Goal: Task Accomplishment & Management: Manage account settings

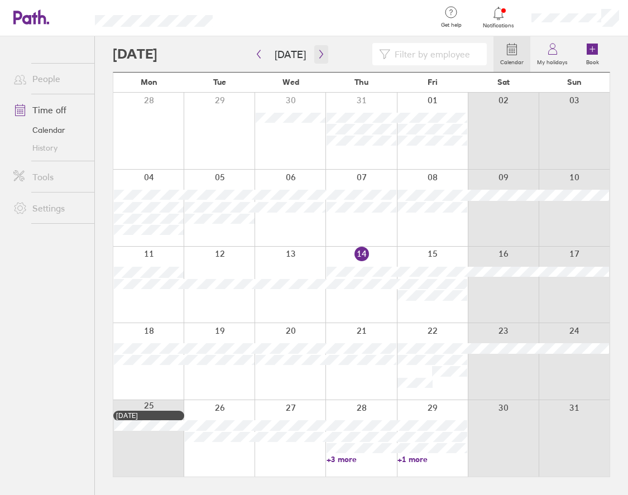
click at [317, 55] on icon "button" at bounding box center [321, 54] width 8 height 9
